Goal: Find contact information: Find contact information

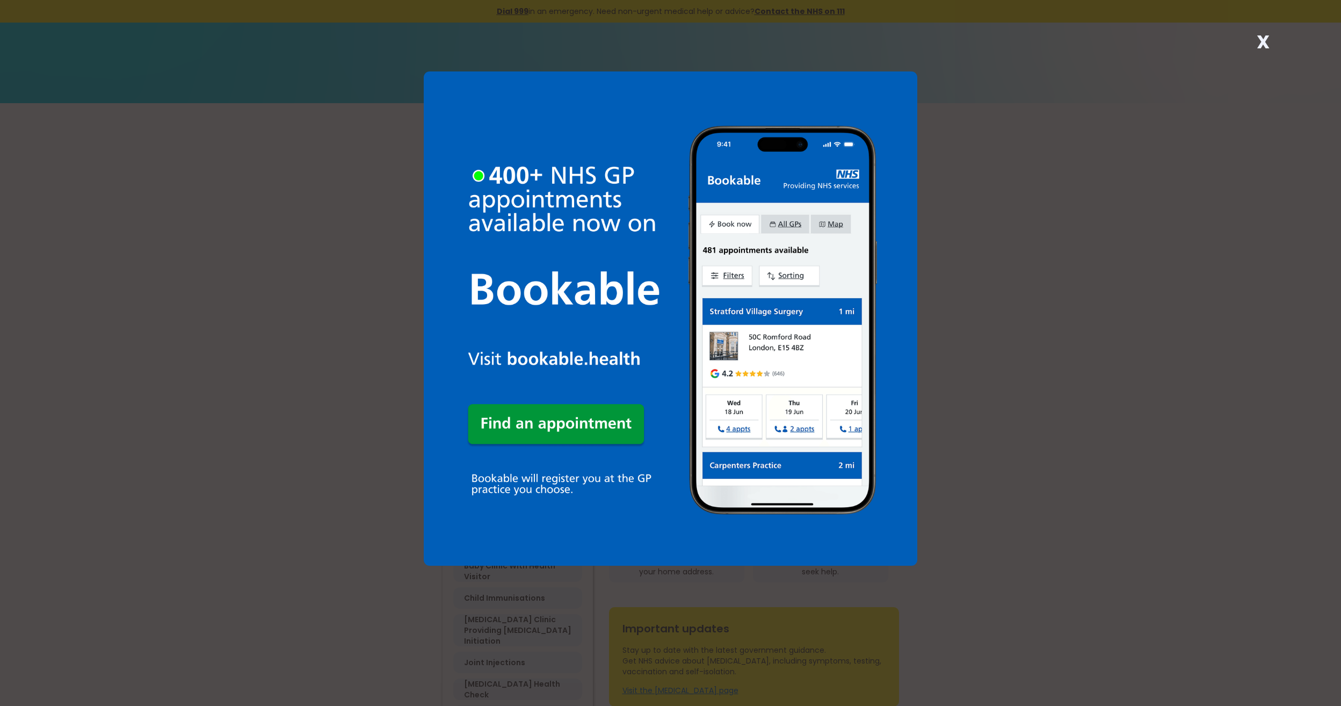
click at [1264, 37] on strong "X" at bounding box center [1263, 42] width 13 height 26
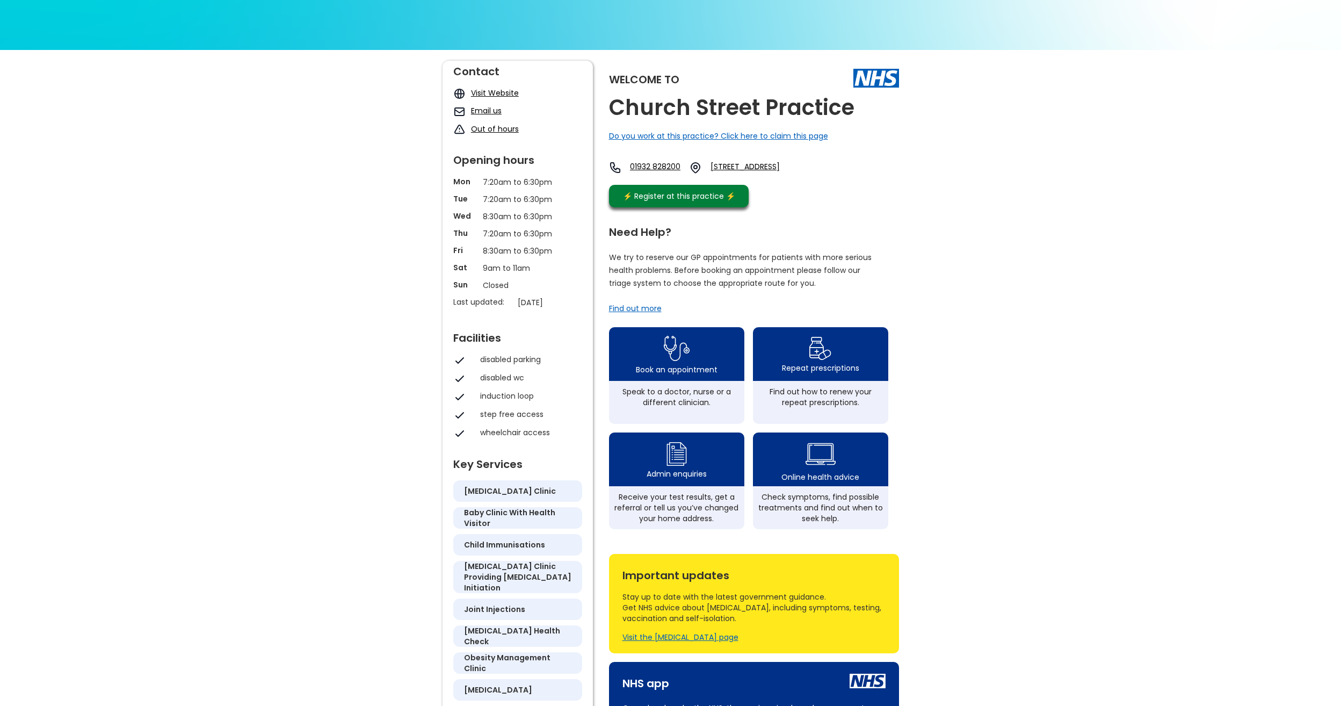
scroll to position [54, 0]
click at [494, 106] on link "Email us" at bounding box center [486, 110] width 31 height 11
drag, startPoint x: 795, startPoint y: 168, endPoint x: 1027, endPoint y: 228, distance: 239.9
click at [1065, 240] on div "Welcome to [GEOGRAPHIC_DATA] Practice Do you work at this practice? Click here …" at bounding box center [670, 466] width 1341 height 835
click at [748, 164] on link "[STREET_ADDRESS]" at bounding box center [761, 167] width 101 height 13
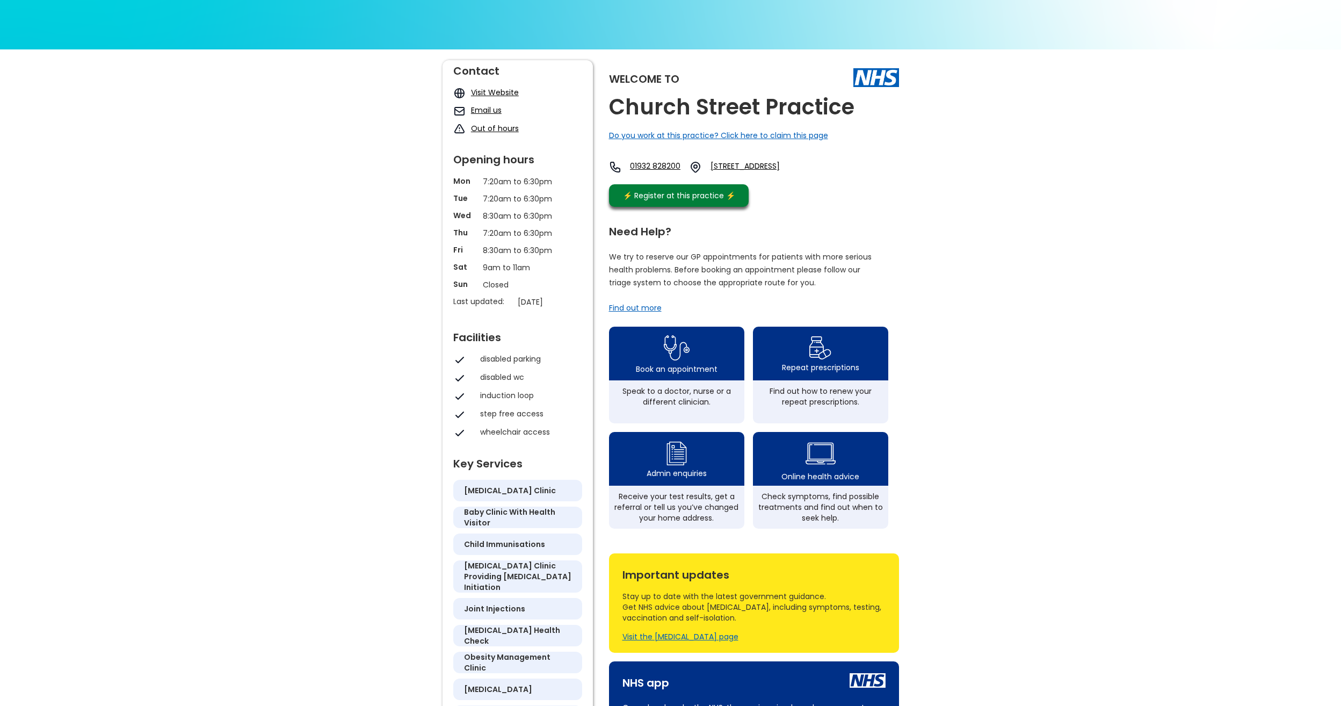
drag, startPoint x: 720, startPoint y: 148, endPoint x: 865, endPoint y: 192, distance: 151.1
click at [865, 192] on div "Welcome to [GEOGRAPHIC_DATA] Practice Do you work at this practice? Click here …" at bounding box center [754, 136] width 290 height 152
copy div "Do you work at this practice? Click here to claim this page 01932 828200 [STREE…"
click at [716, 150] on div "Welcome to [GEOGRAPHIC_DATA] Practice Do you work at this practice? Click here …" at bounding box center [754, 136] width 290 height 152
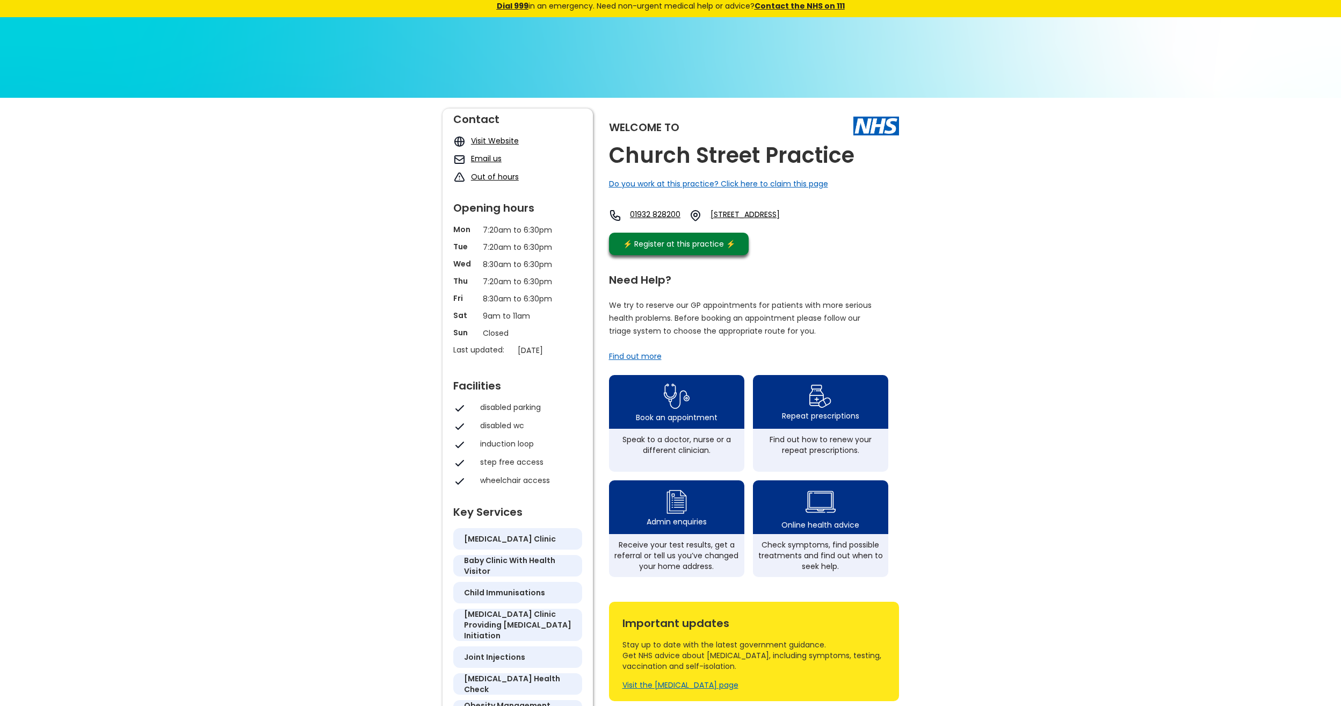
scroll to position [0, 0]
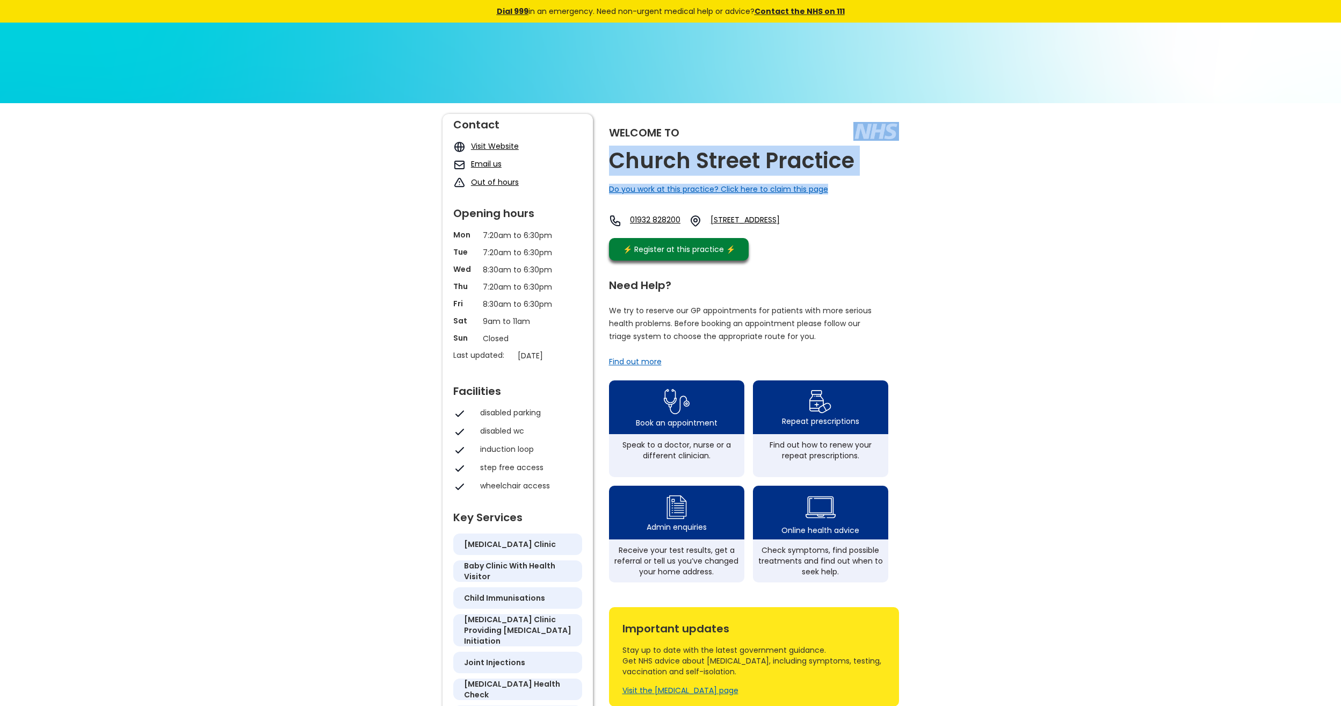
drag, startPoint x: 819, startPoint y: 161, endPoint x: 901, endPoint y: 170, distance: 82.2
click at [901, 170] on div "Welcome to [GEOGRAPHIC_DATA] Practice Do you work at this practice? Click here …" at bounding box center [670, 507] width 467 height 787
drag, startPoint x: 901, startPoint y: 170, endPoint x: 868, endPoint y: 161, distance: 34.2
click at [868, 161] on div "Welcome to [GEOGRAPHIC_DATA] Practice Do you work at this practice? Click here …" at bounding box center [670, 507] width 467 height 787
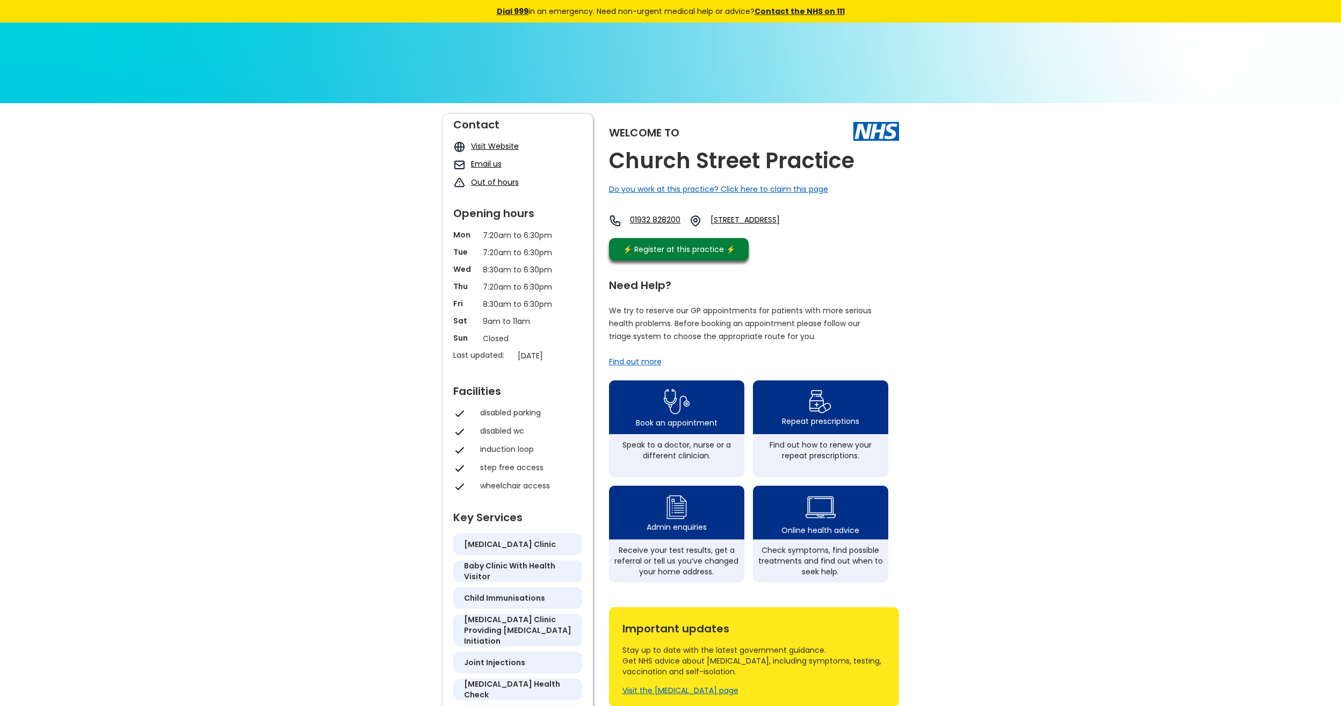
drag, startPoint x: 868, startPoint y: 161, endPoint x: 863, endPoint y: 179, distance: 19.0
click at [863, 179] on div "Welcome to [GEOGRAPHIC_DATA] Practice Do you work at this practice? Click here …" at bounding box center [754, 190] width 290 height 152
click at [1014, 223] on div "Welcome to [GEOGRAPHIC_DATA] Practice Do you work at this practice? Click here …" at bounding box center [670, 520] width 1341 height 835
click at [492, 149] on link "Visit Website" at bounding box center [495, 146] width 48 height 11
